Goal: Task Accomplishment & Management: Manage account settings

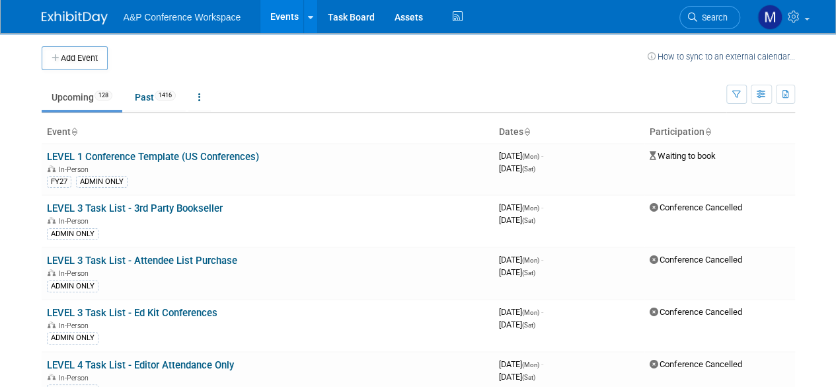
click at [716, 27] on link "Search" at bounding box center [709, 17] width 61 height 23
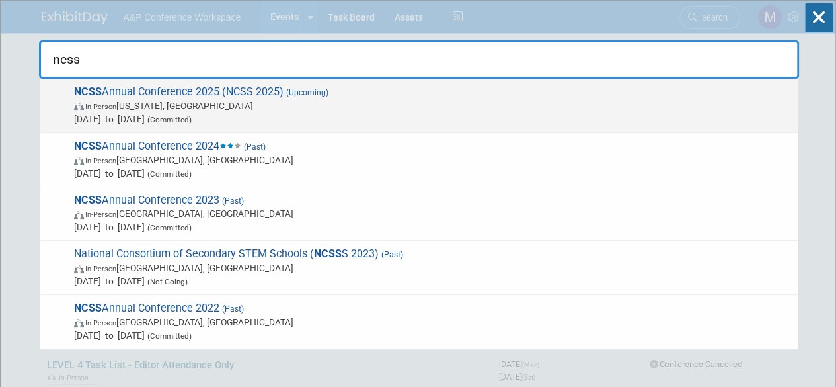
type input "ncss"
click at [239, 85] on span "NCSS Annual Conference 2025 (NCSS 2025) (Upcoming) In-Person Washington, DC Dec…" at bounding box center [430, 105] width 721 height 40
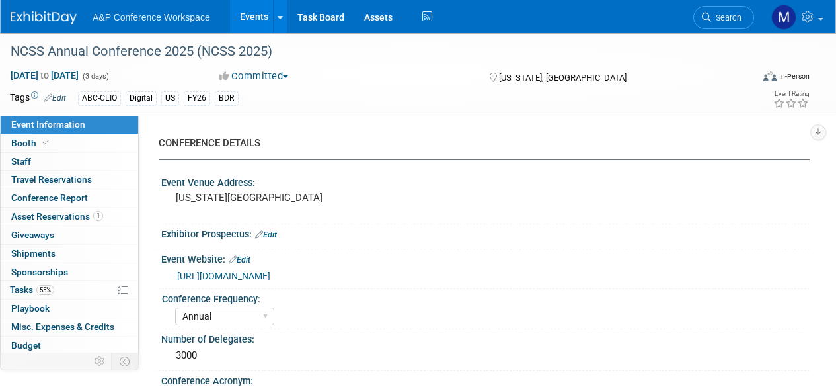
select select "Annual"
select select "Level 1"
select select "In-Person Booth"
select select "Schools"
select select "Bloomsbury Digital Resources"
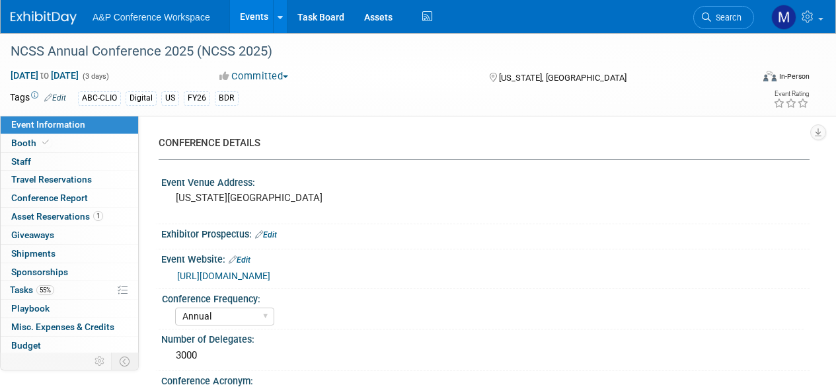
select select "[PERSON_NAME]"
select select "Brand/Subject Presence​"
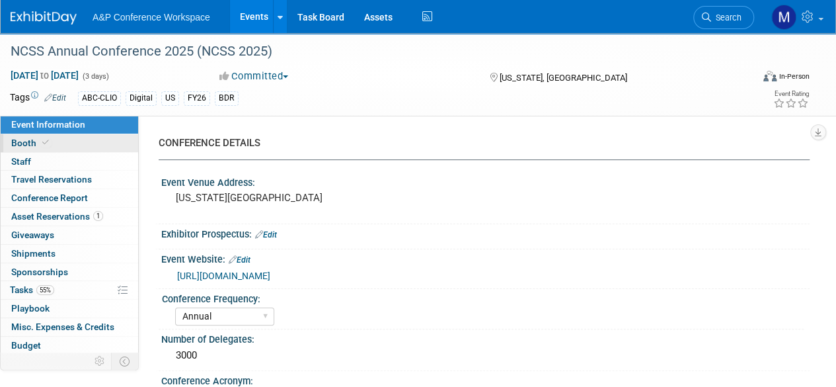
click at [87, 146] on link "Booth" at bounding box center [69, 143] width 137 height 18
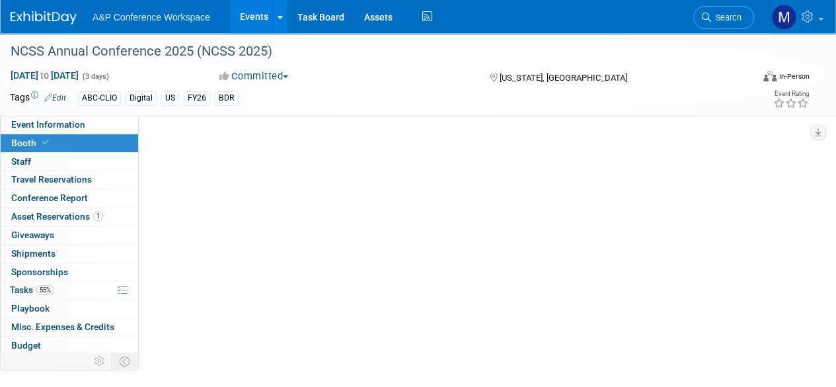
select select "CLDC - Digital/BDR"
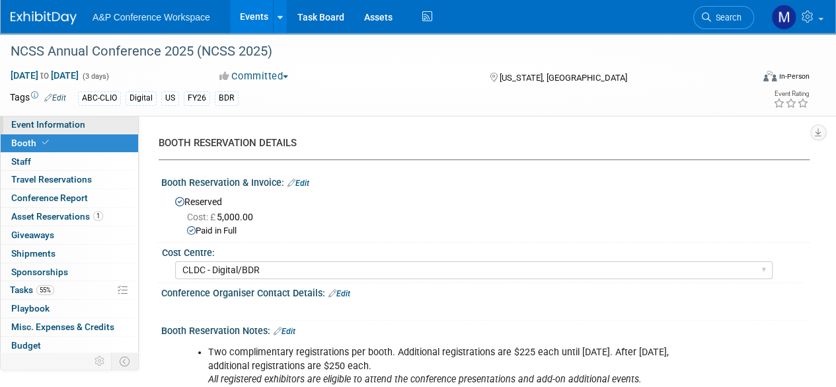
click at [67, 120] on span "Event Information" at bounding box center [48, 124] width 74 height 11
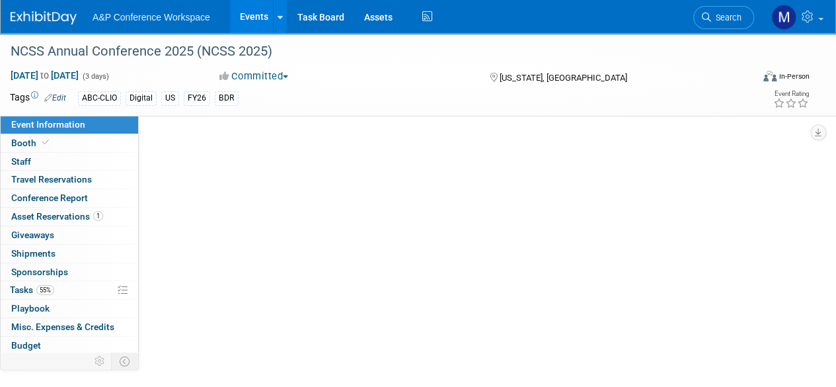
select select "Annual"
select select "Level 1"
select select "In-Person Booth"
select select "Schools"
select select "Bloomsbury Digital Resources"
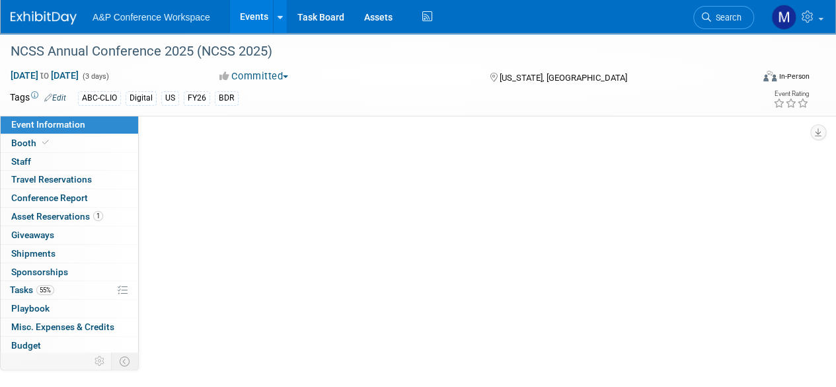
select select "[PERSON_NAME]"
select select "Brand/Subject Presence​"
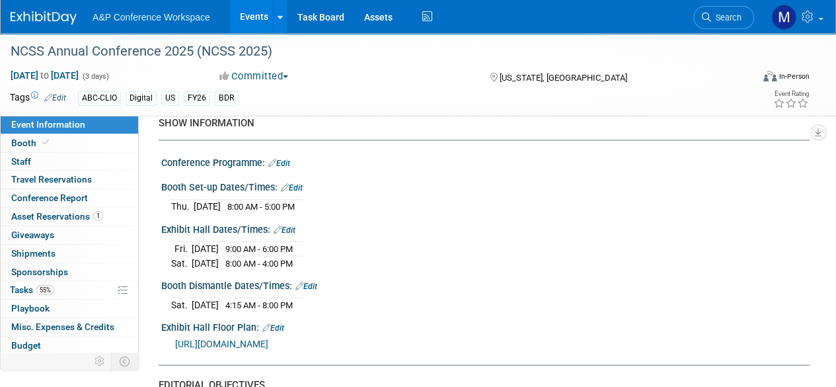
scroll to position [1058, 0]
